Goal: Task Accomplishment & Management: Complete application form

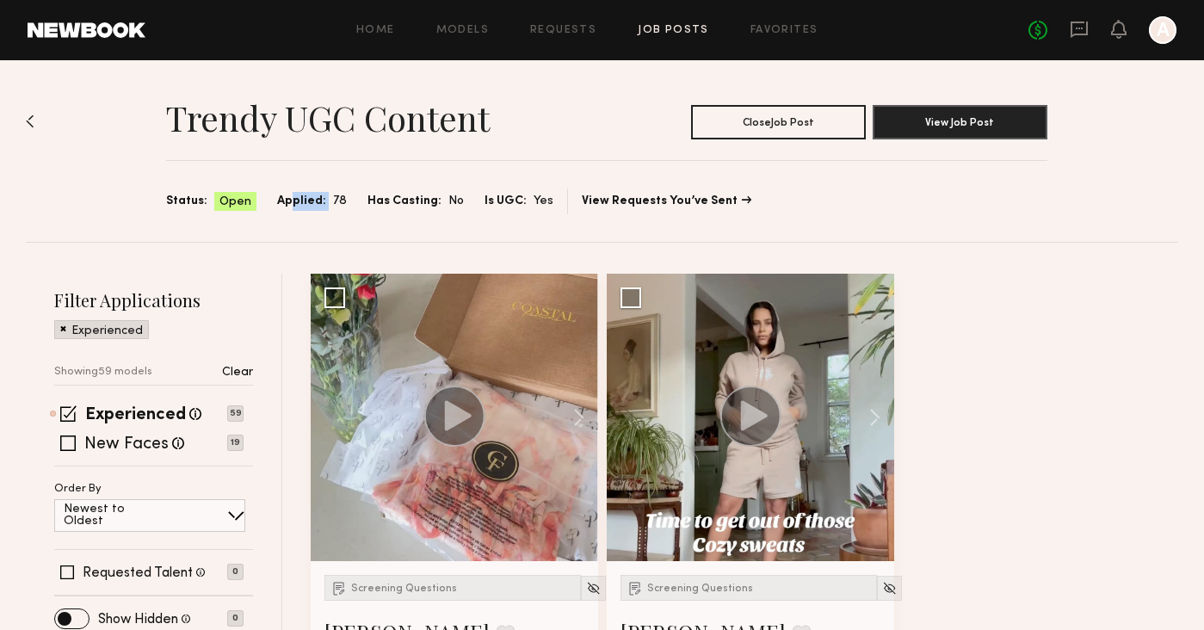
drag, startPoint x: 290, startPoint y: 200, endPoint x: 332, endPoint y: 201, distance: 42.2
click at [332, 201] on div "Applied: 78" at bounding box center [312, 202] width 70 height 20
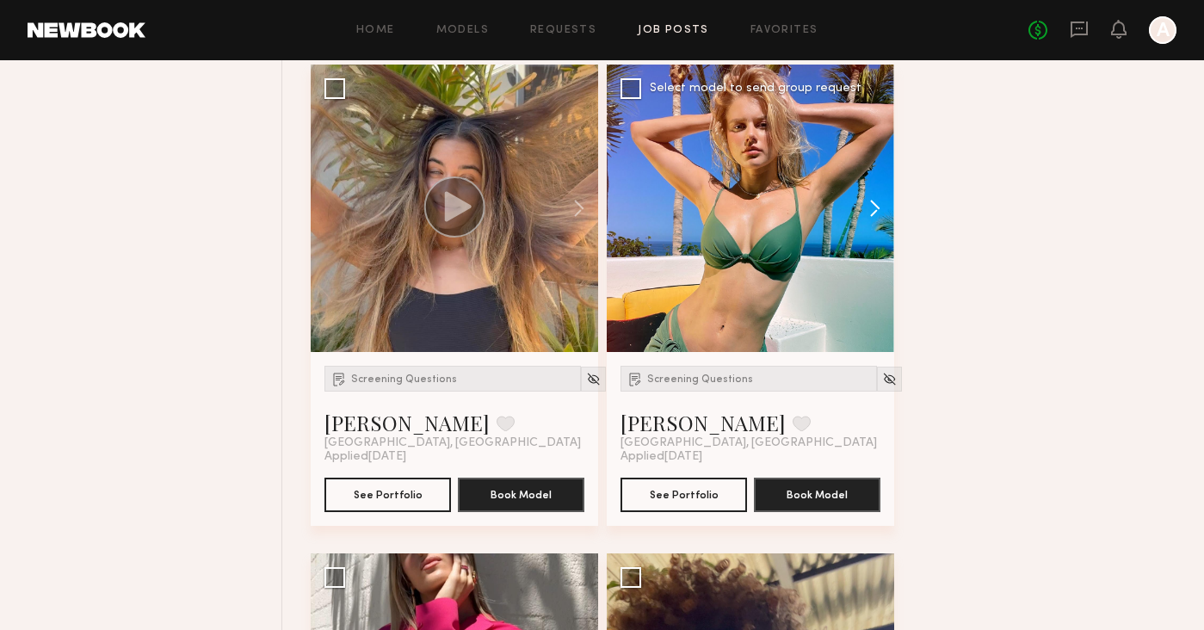
scroll to position [1636, 0]
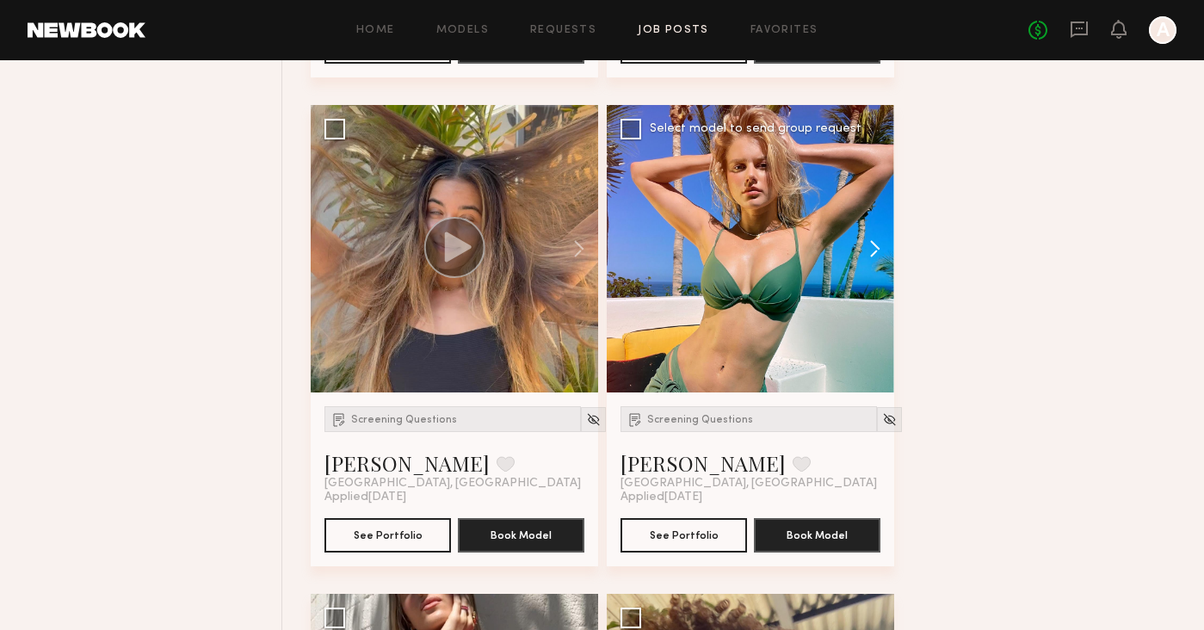
click at [872, 252] on button at bounding box center [866, 249] width 55 height 288
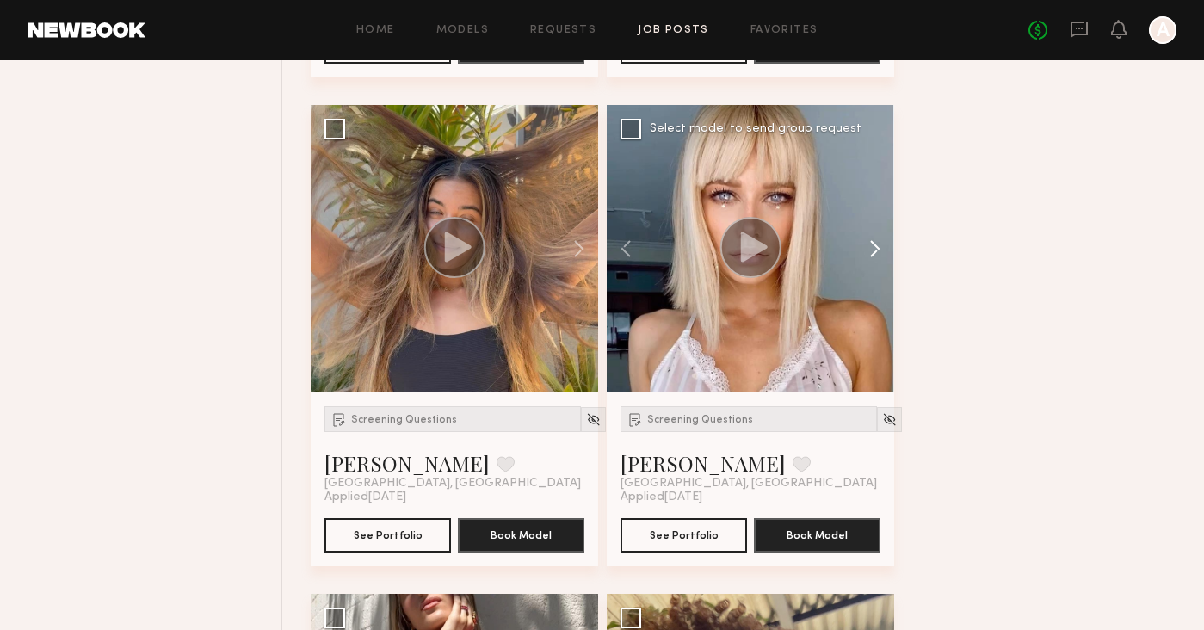
click at [870, 252] on button at bounding box center [866, 249] width 55 height 288
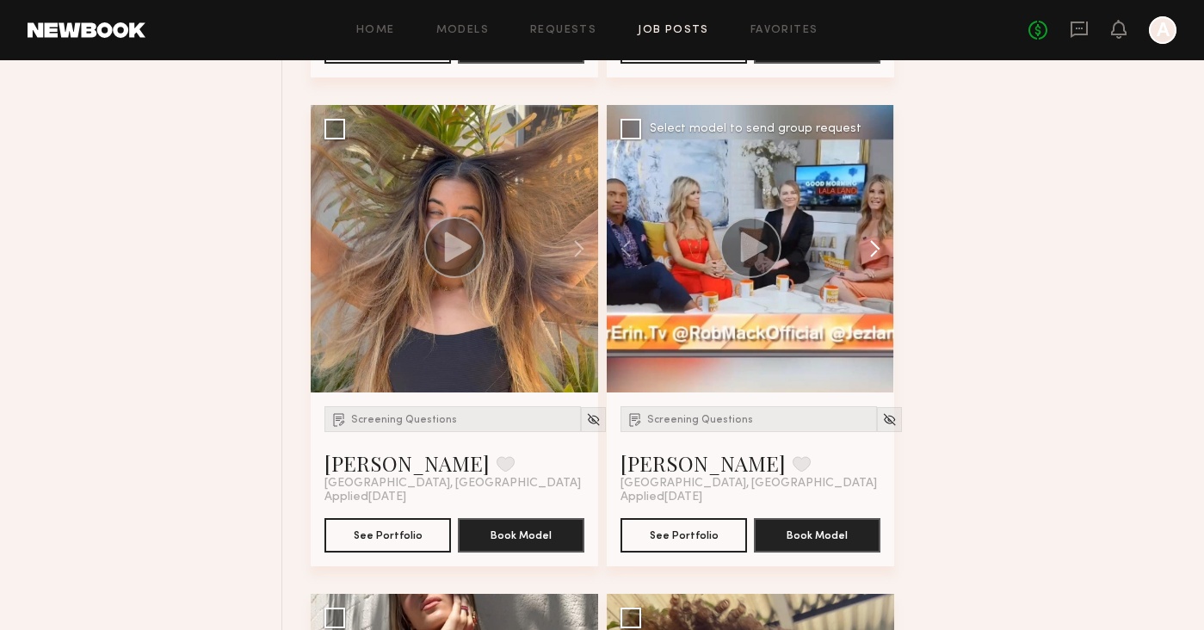
click at [871, 252] on button at bounding box center [866, 249] width 55 height 288
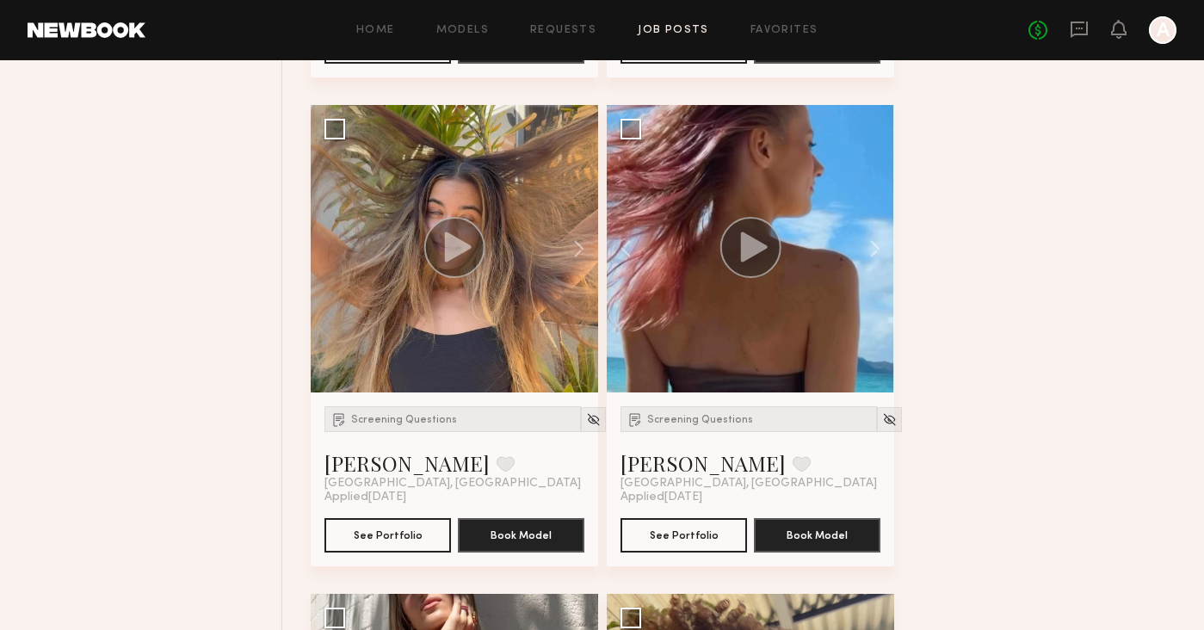
click at [419, 424] on div "Screening Questions" at bounding box center [453, 419] width 257 height 26
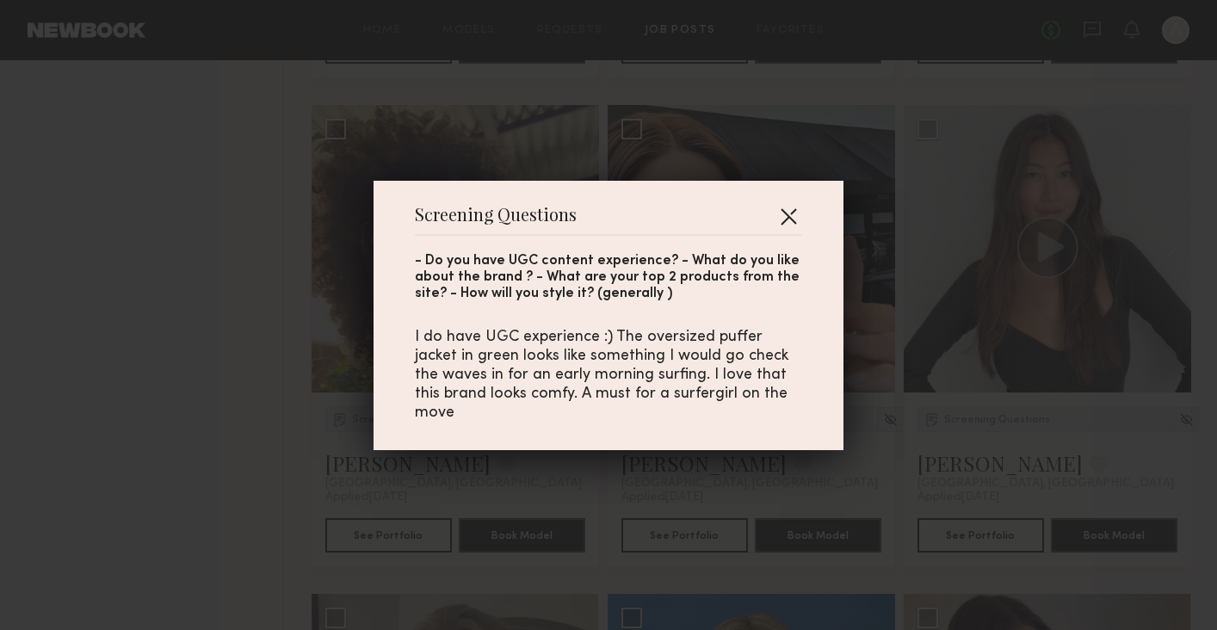
click at [778, 218] on button "button" at bounding box center [789, 216] width 28 height 28
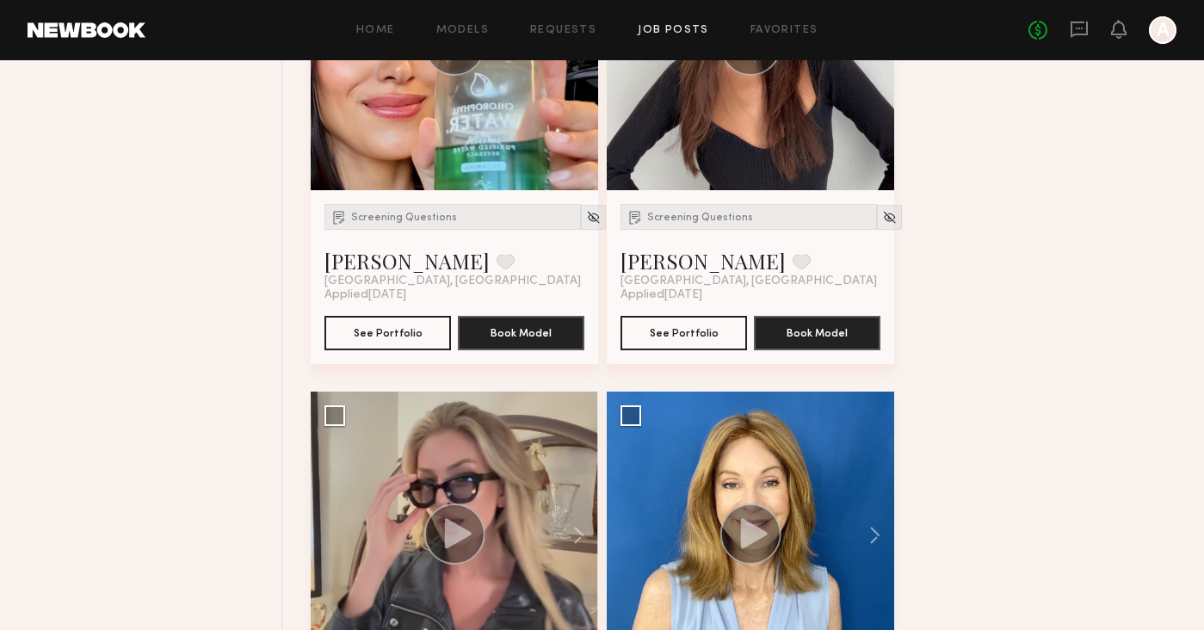
scroll to position [0, 0]
